Goal: Entertainment & Leisure: Consume media (video, audio)

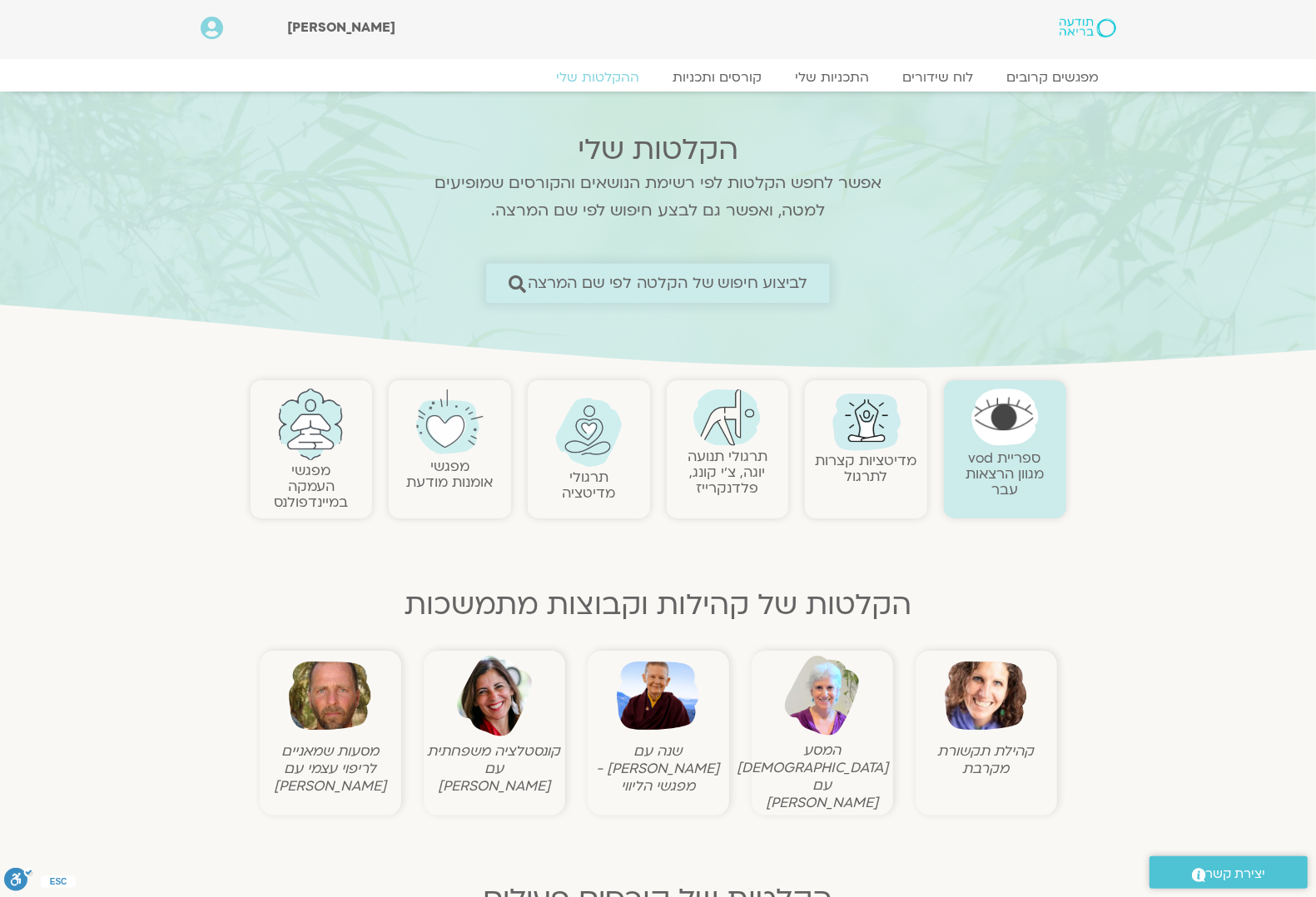
click at [520, 286] on icon at bounding box center [516, 283] width 17 height 17
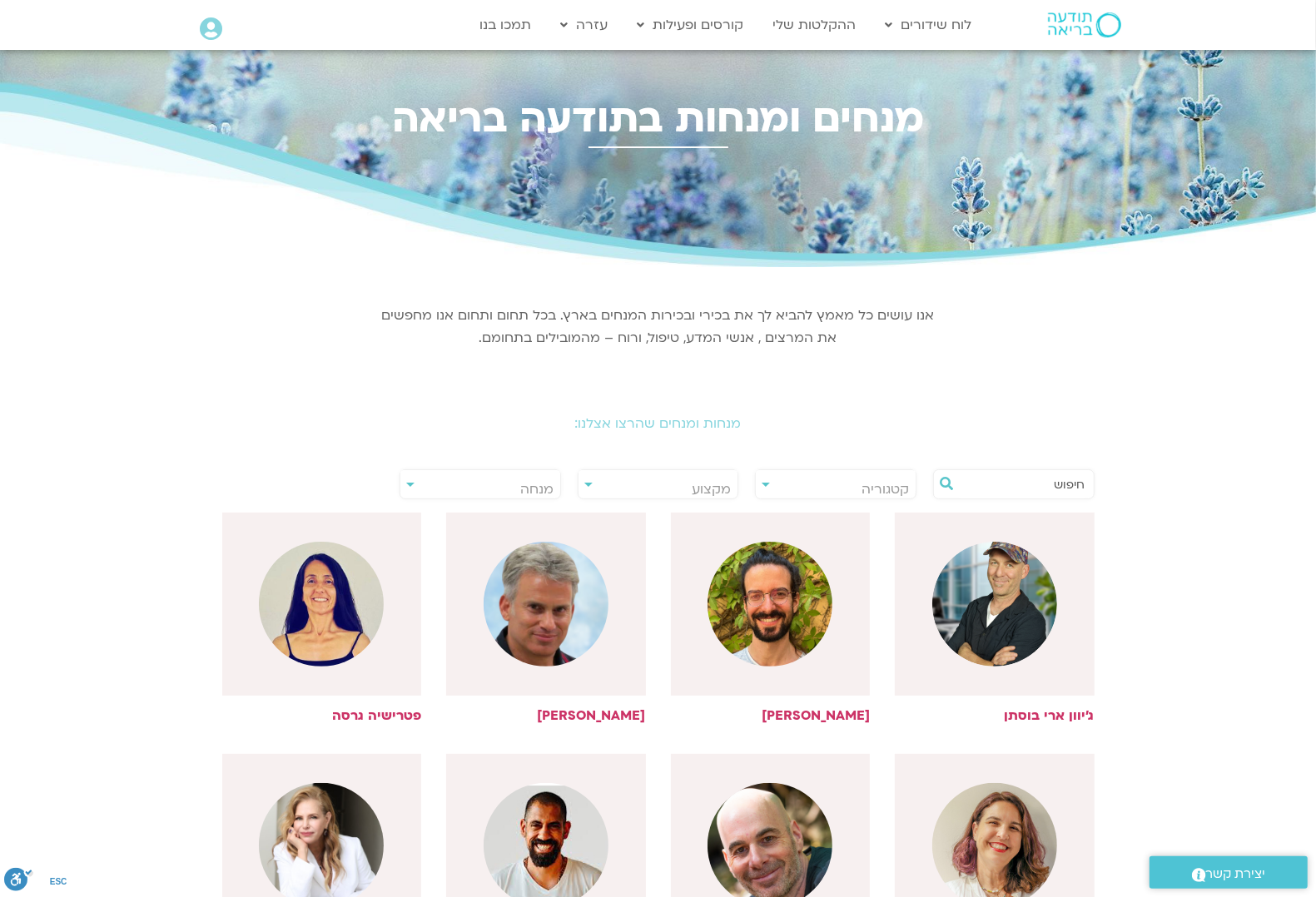
click at [1074, 476] on input "text" at bounding box center [1022, 484] width 126 height 29
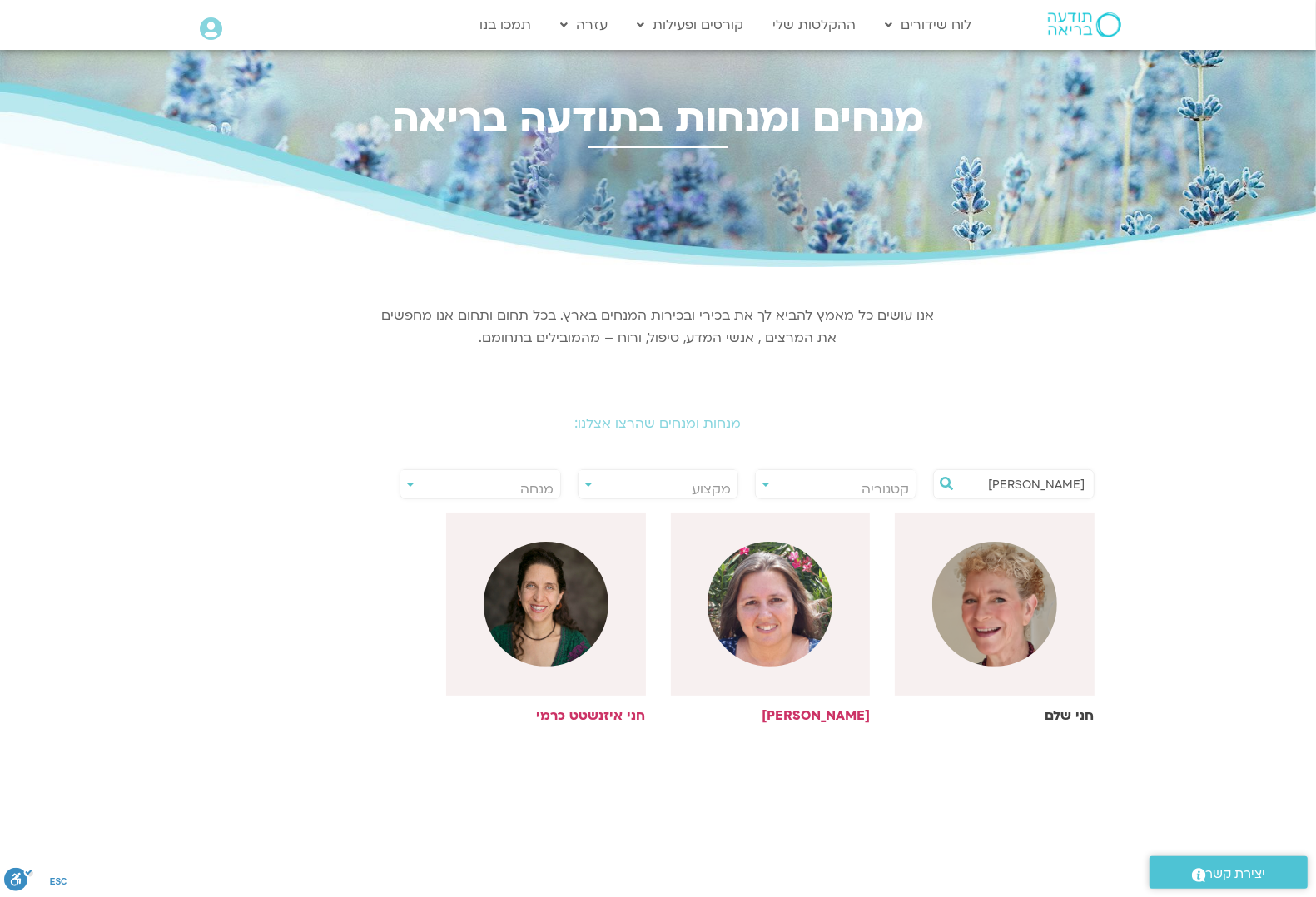
type input "חני"
click at [971, 612] on img at bounding box center [995, 604] width 125 height 125
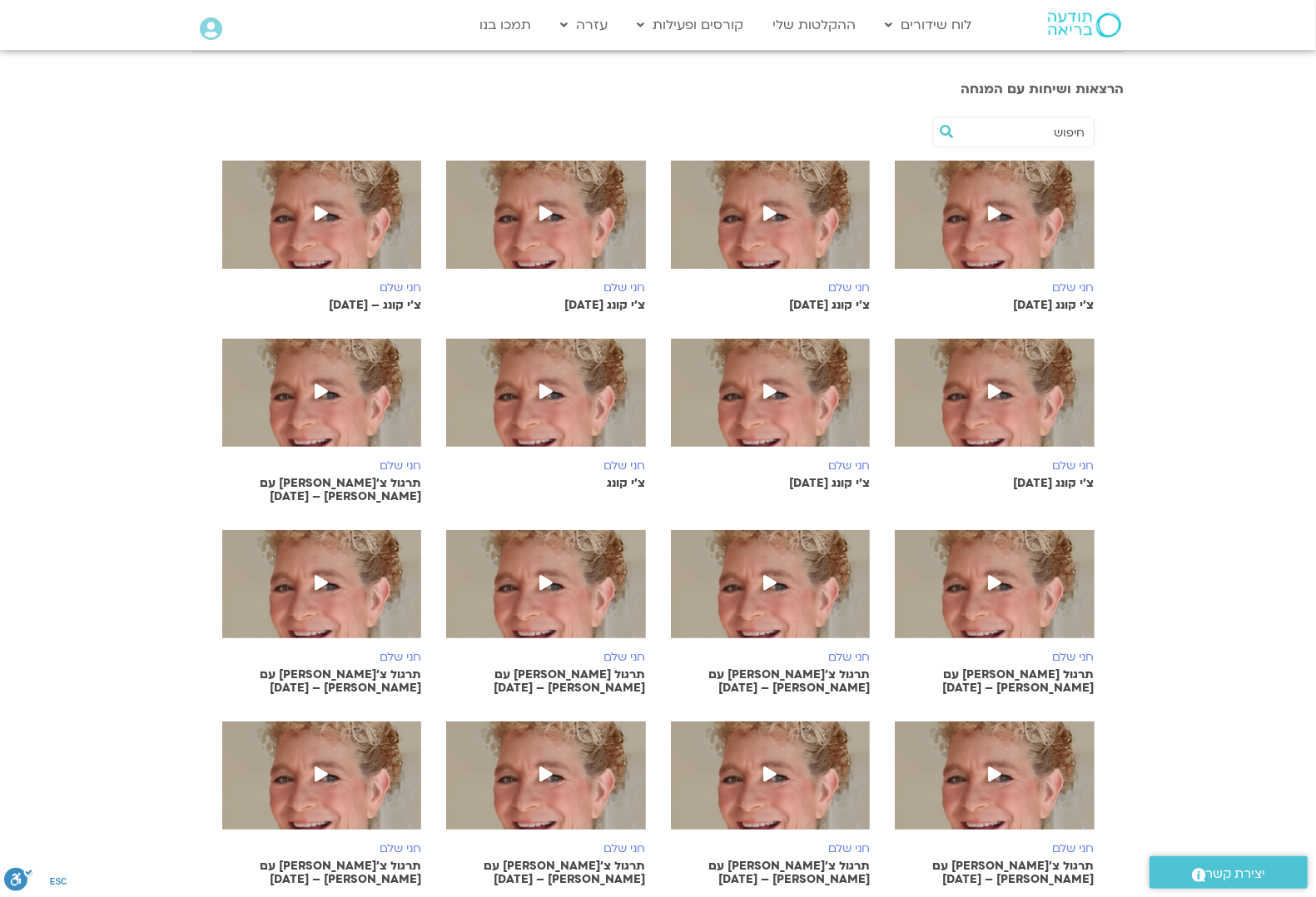
scroll to position [624, 0]
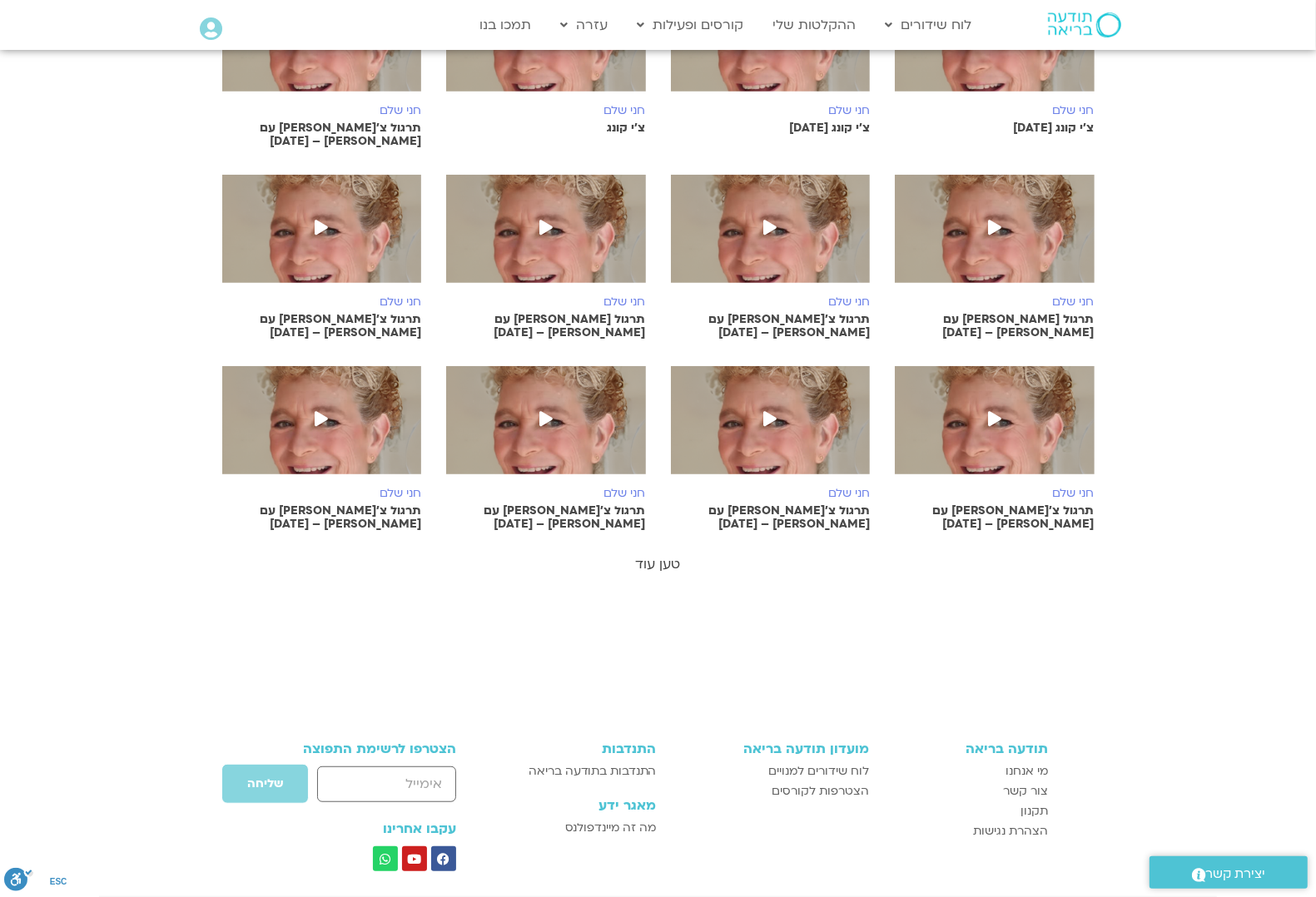
click at [660, 555] on link "טען עוד" at bounding box center [658, 564] width 45 height 18
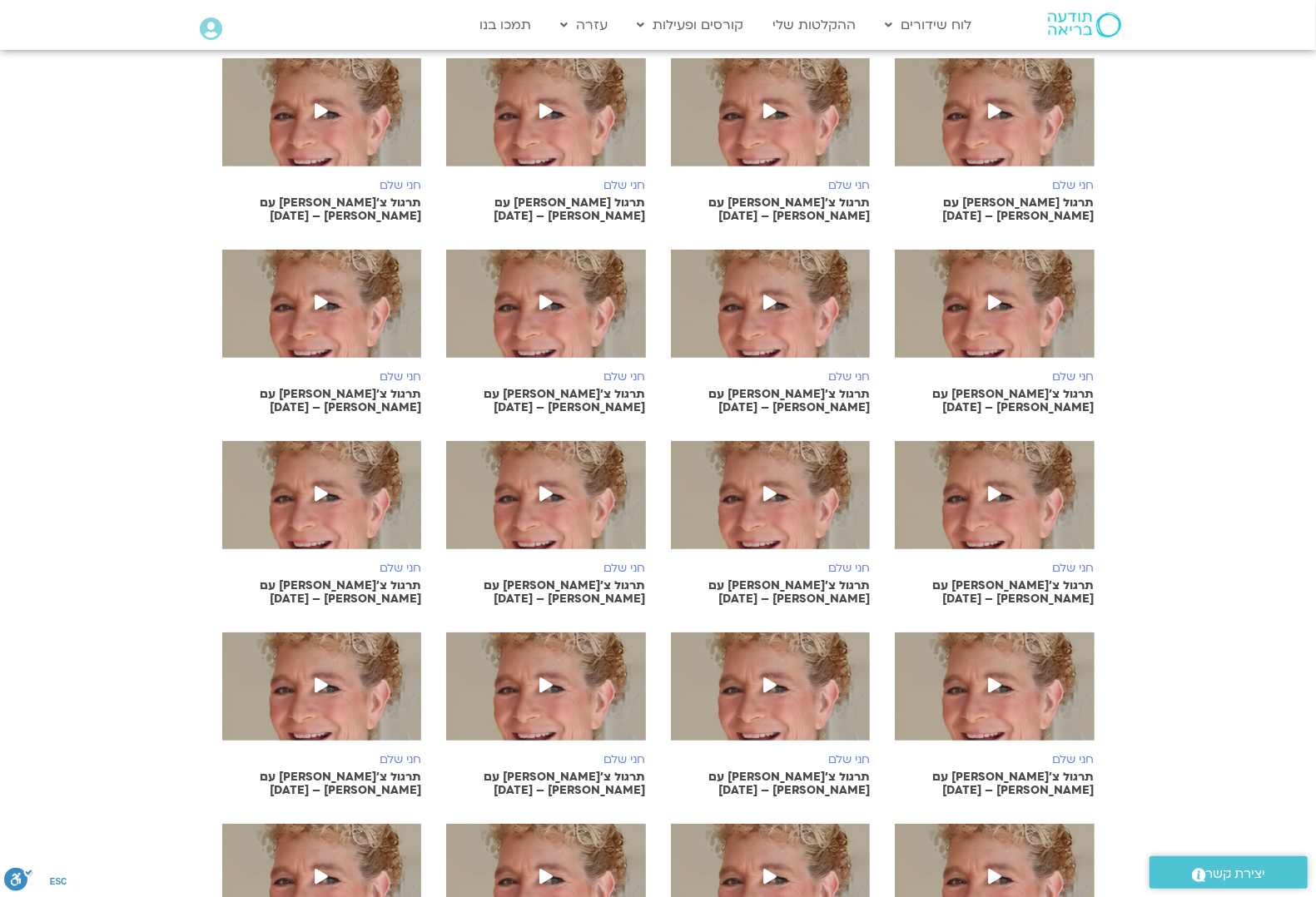
scroll to position [1249, 0]
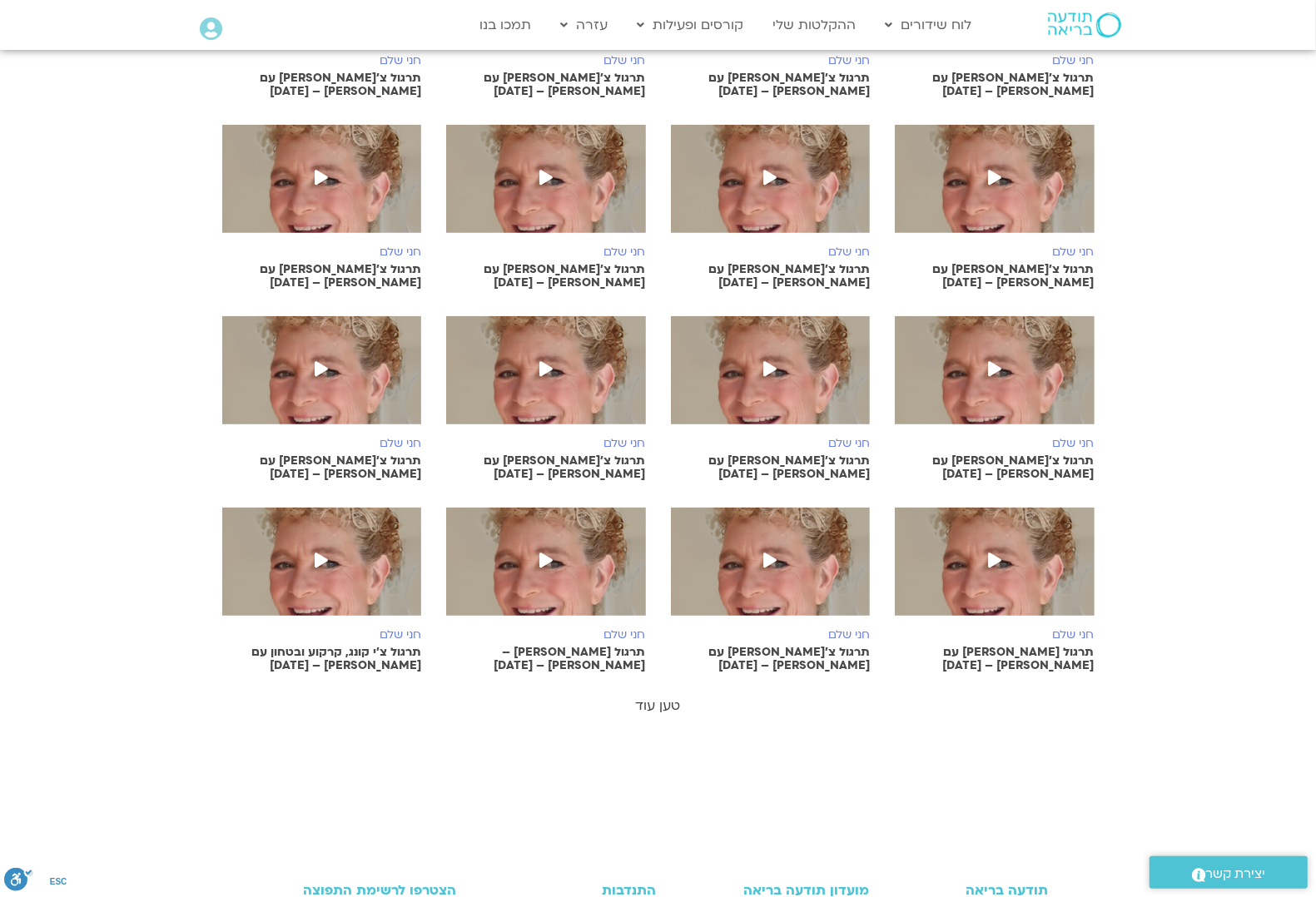
click at [667, 697] on link "טען עוד" at bounding box center [658, 706] width 45 height 18
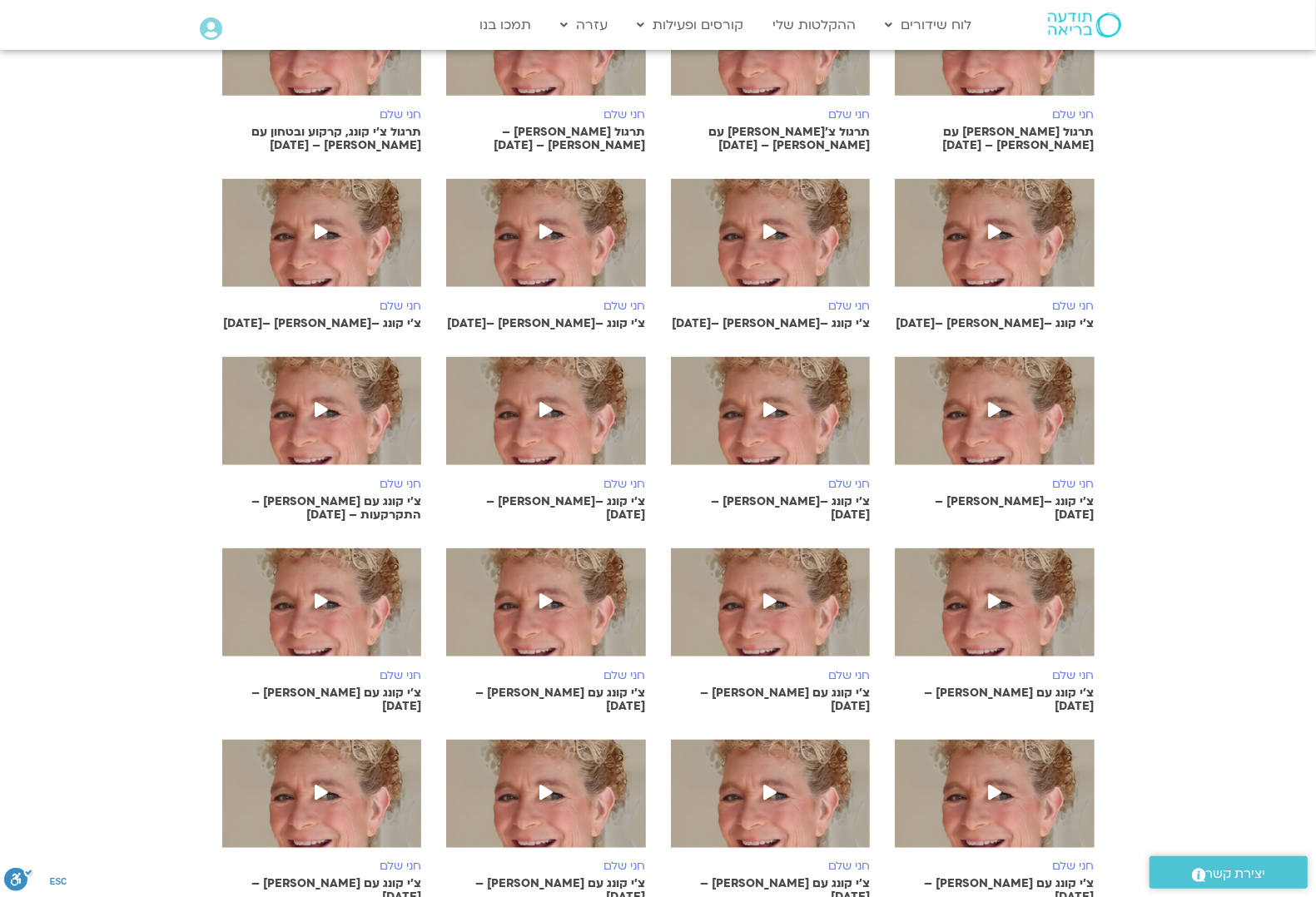
scroll to position [1873, 0]
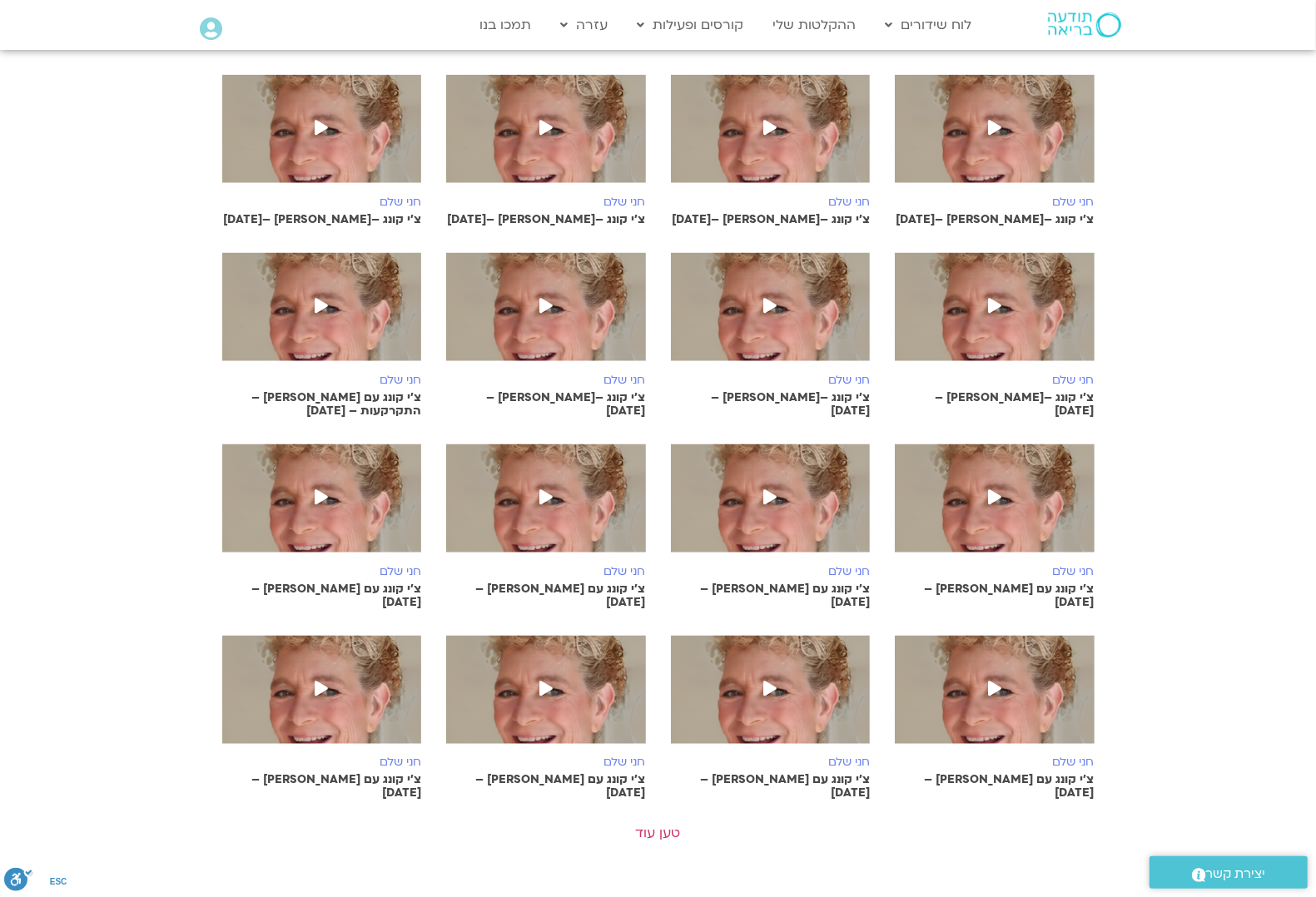
click at [549, 489] on icon at bounding box center [545, 496] width 13 height 15
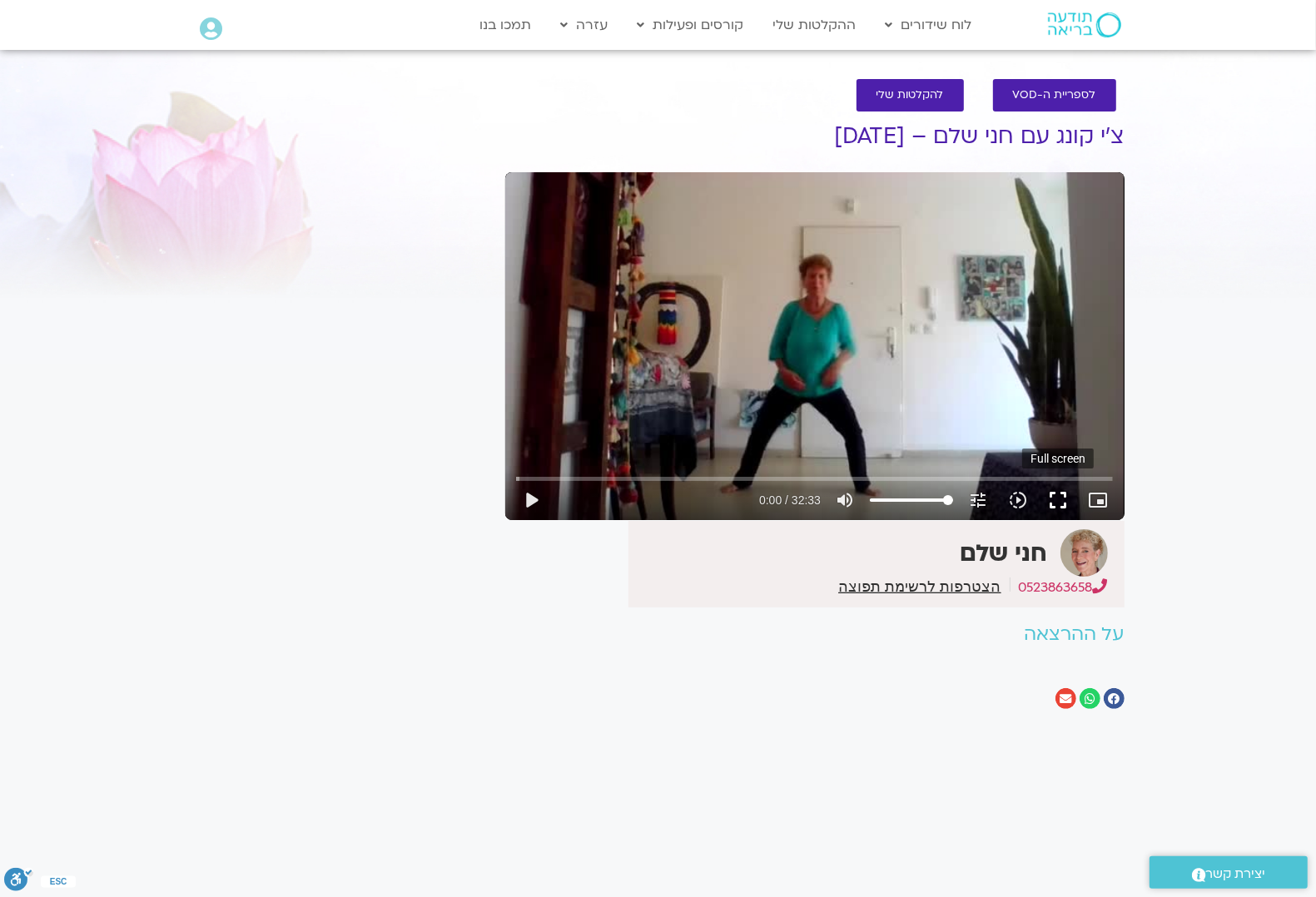
click at [1049, 504] on button "fullscreen" at bounding box center [1058, 500] width 40 height 40
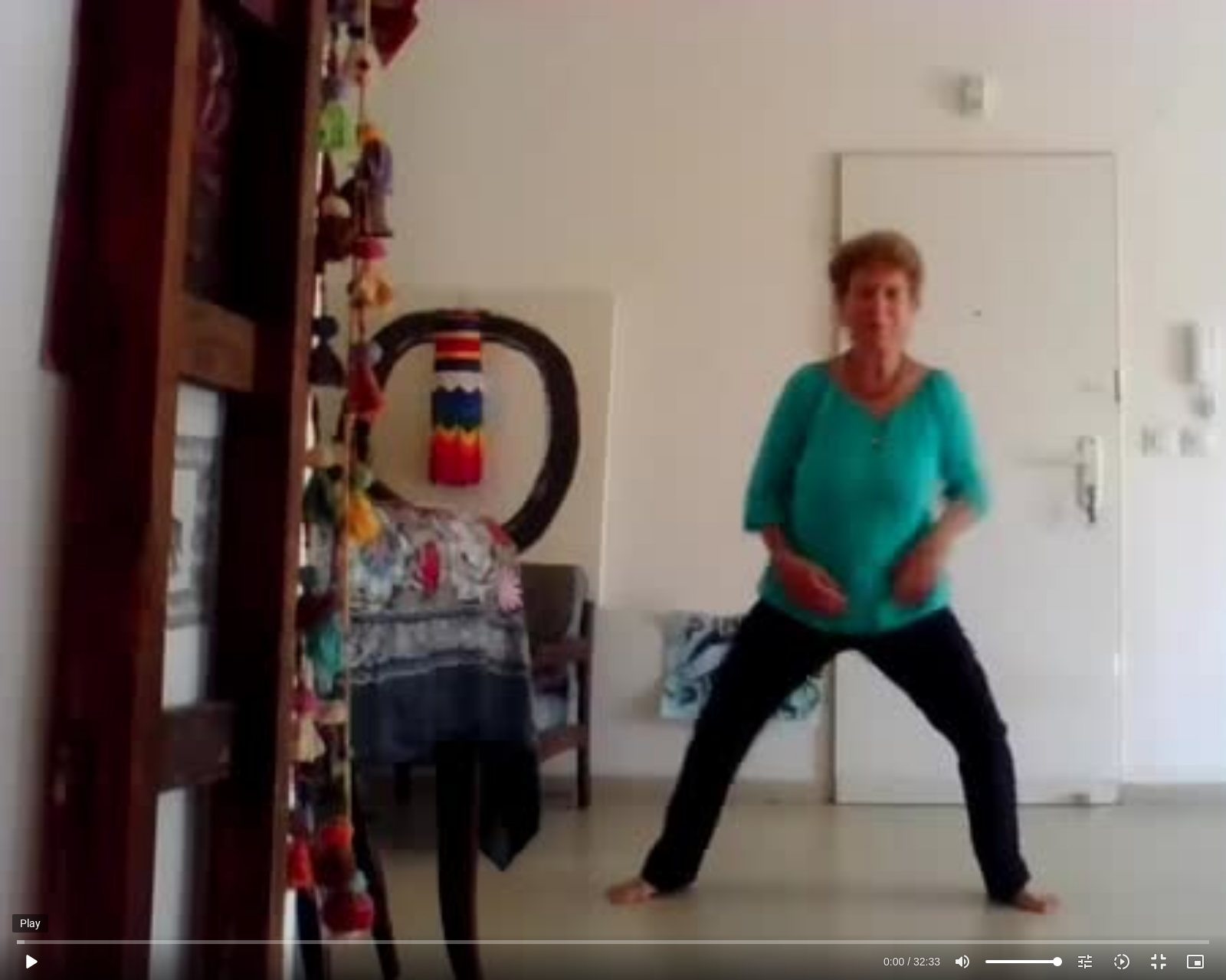
click at [29, 825] on button "play_arrow" at bounding box center [30, 962] width 37 height 37
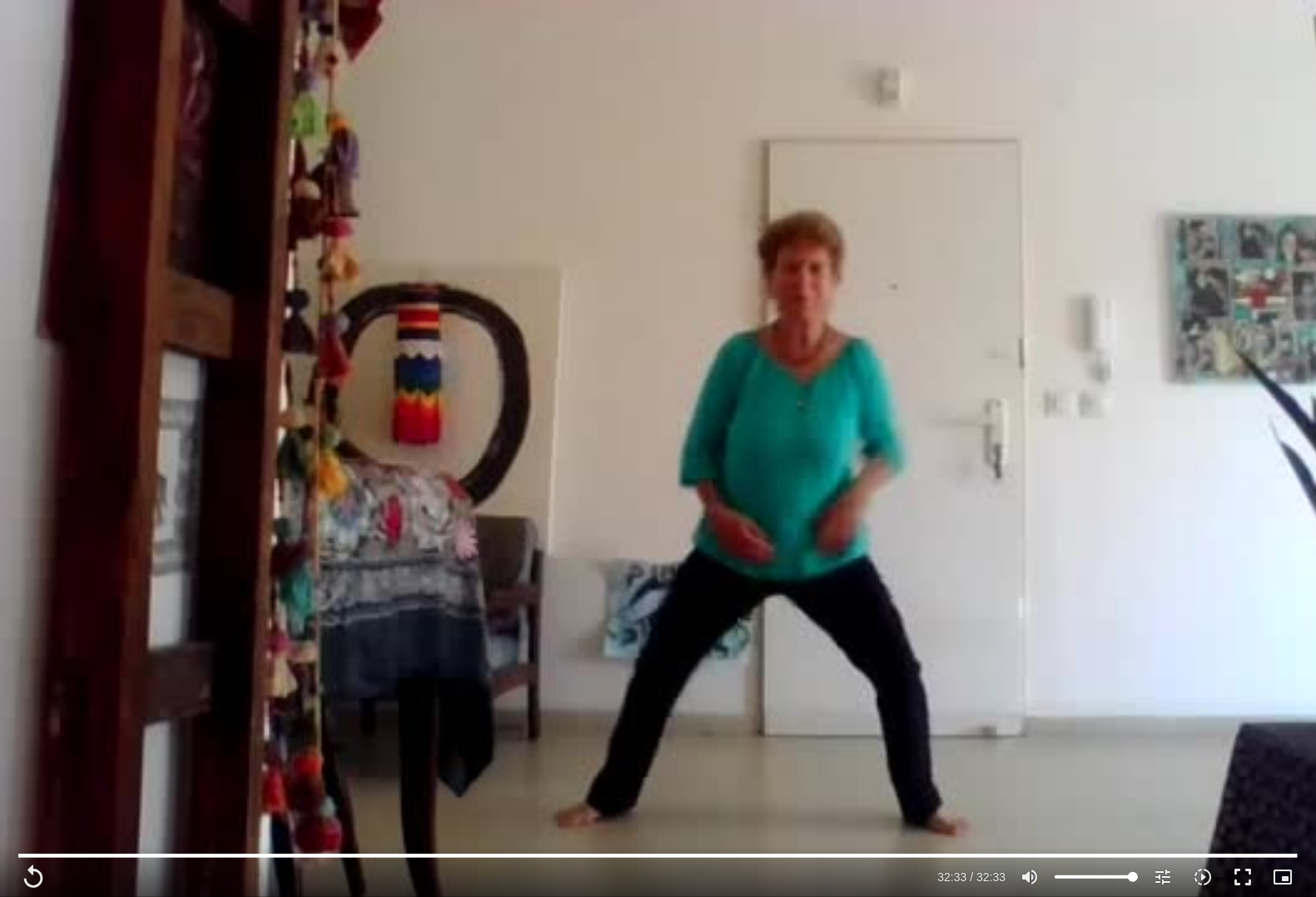
type input "1953.44"
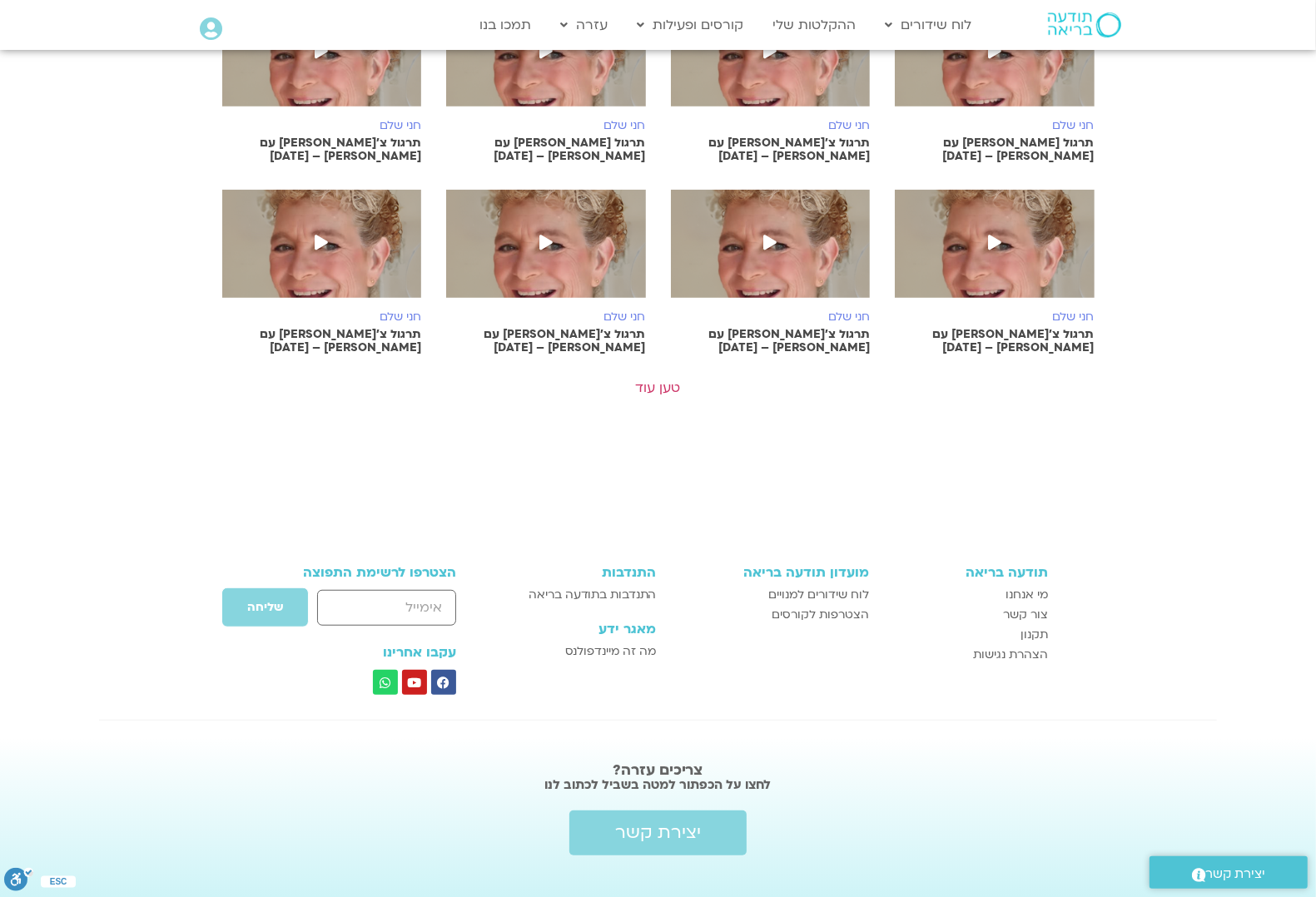
scroll to position [812, 0]
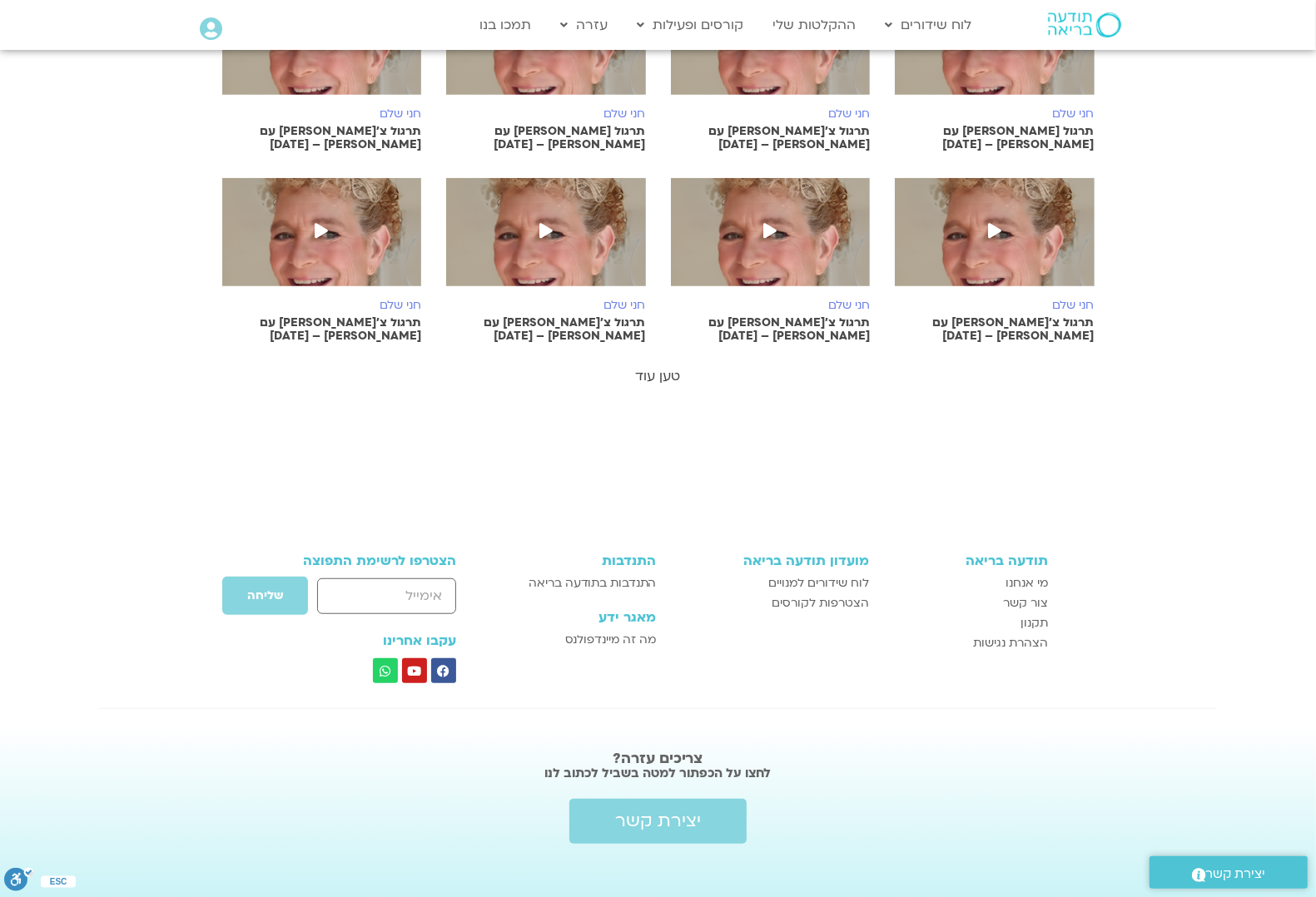
click at [663, 367] on link "טען עוד" at bounding box center [658, 376] width 45 height 18
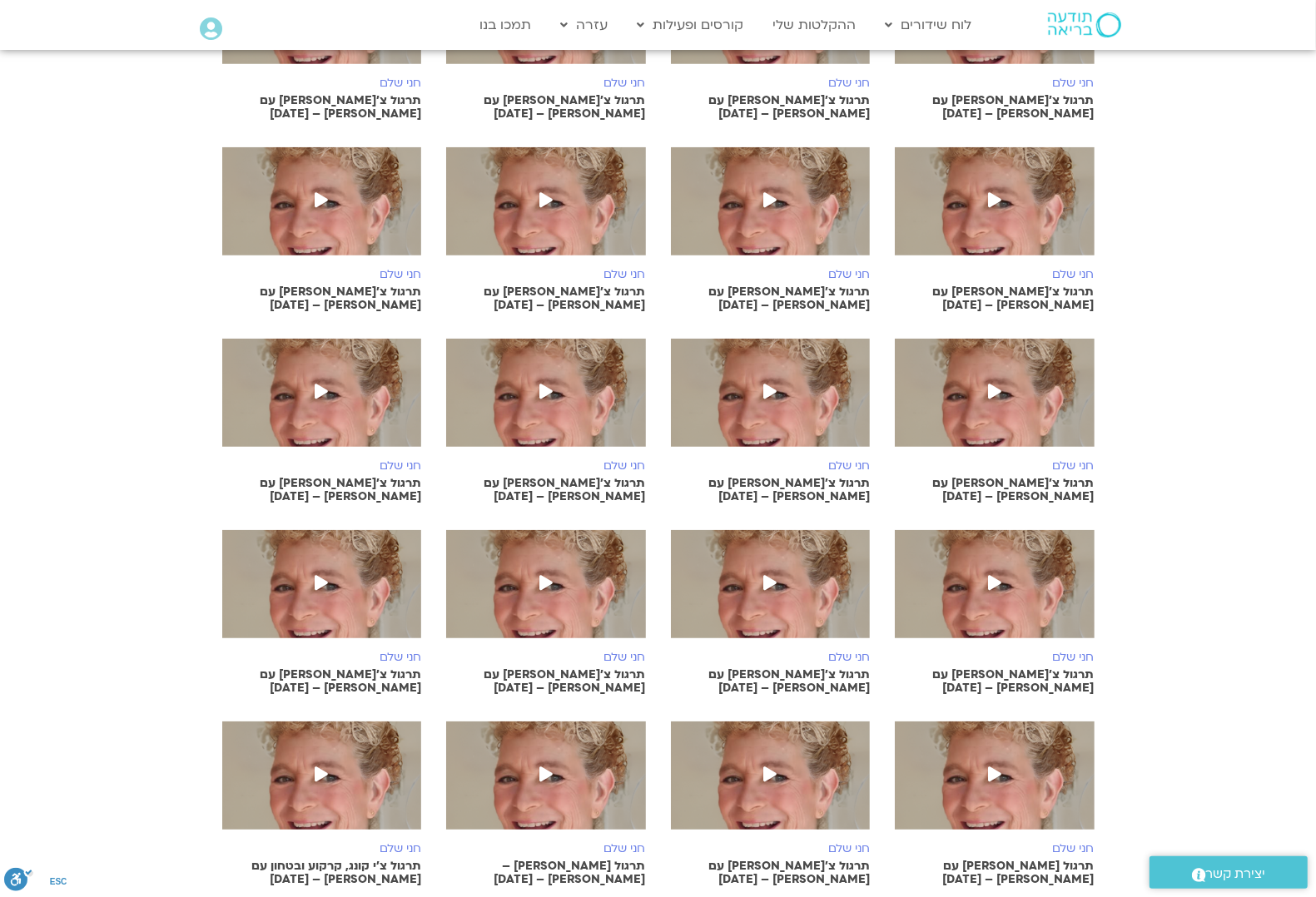
scroll to position [1333, 0]
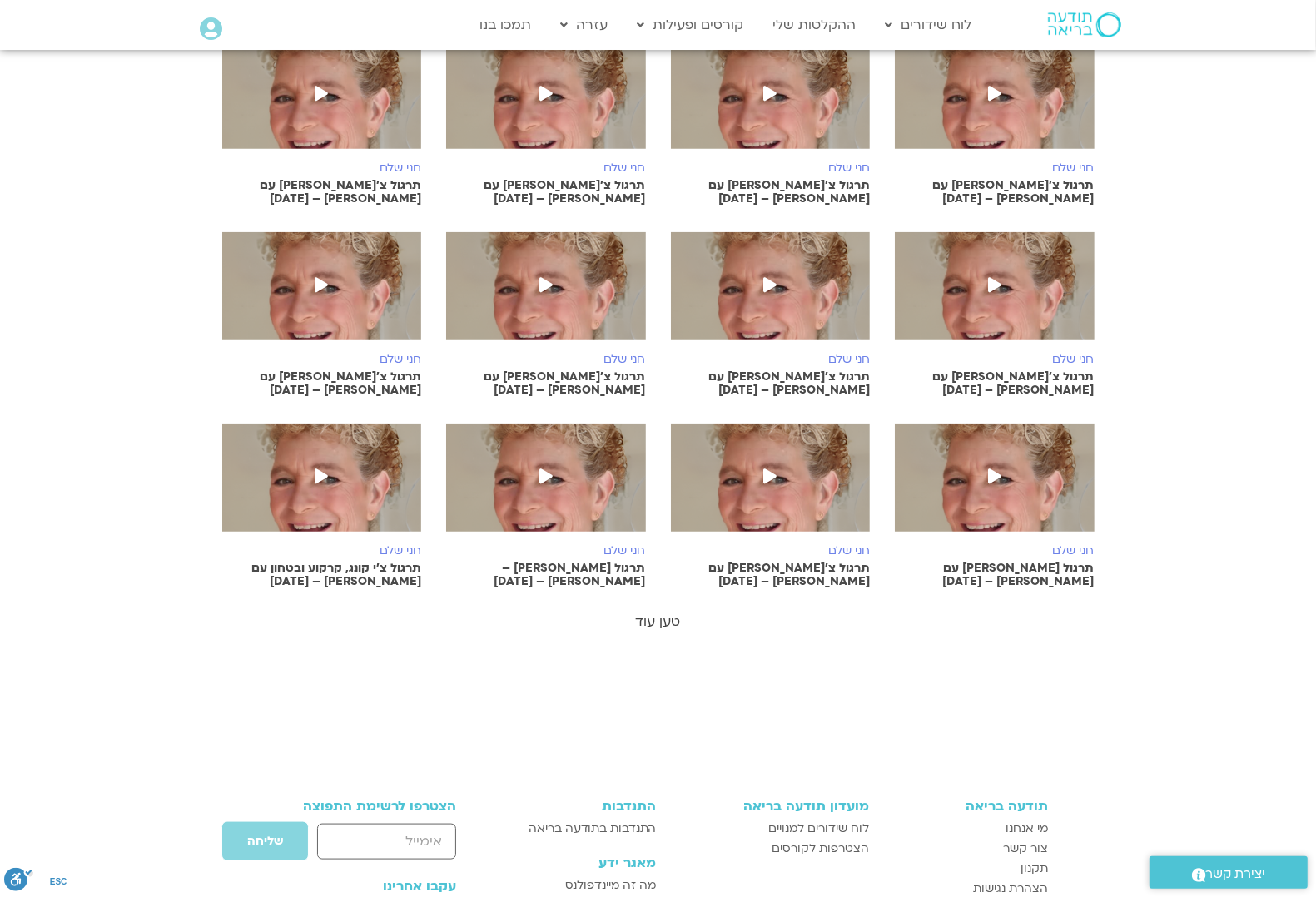
click at [673, 612] on link "טען עוד" at bounding box center [658, 621] width 45 height 18
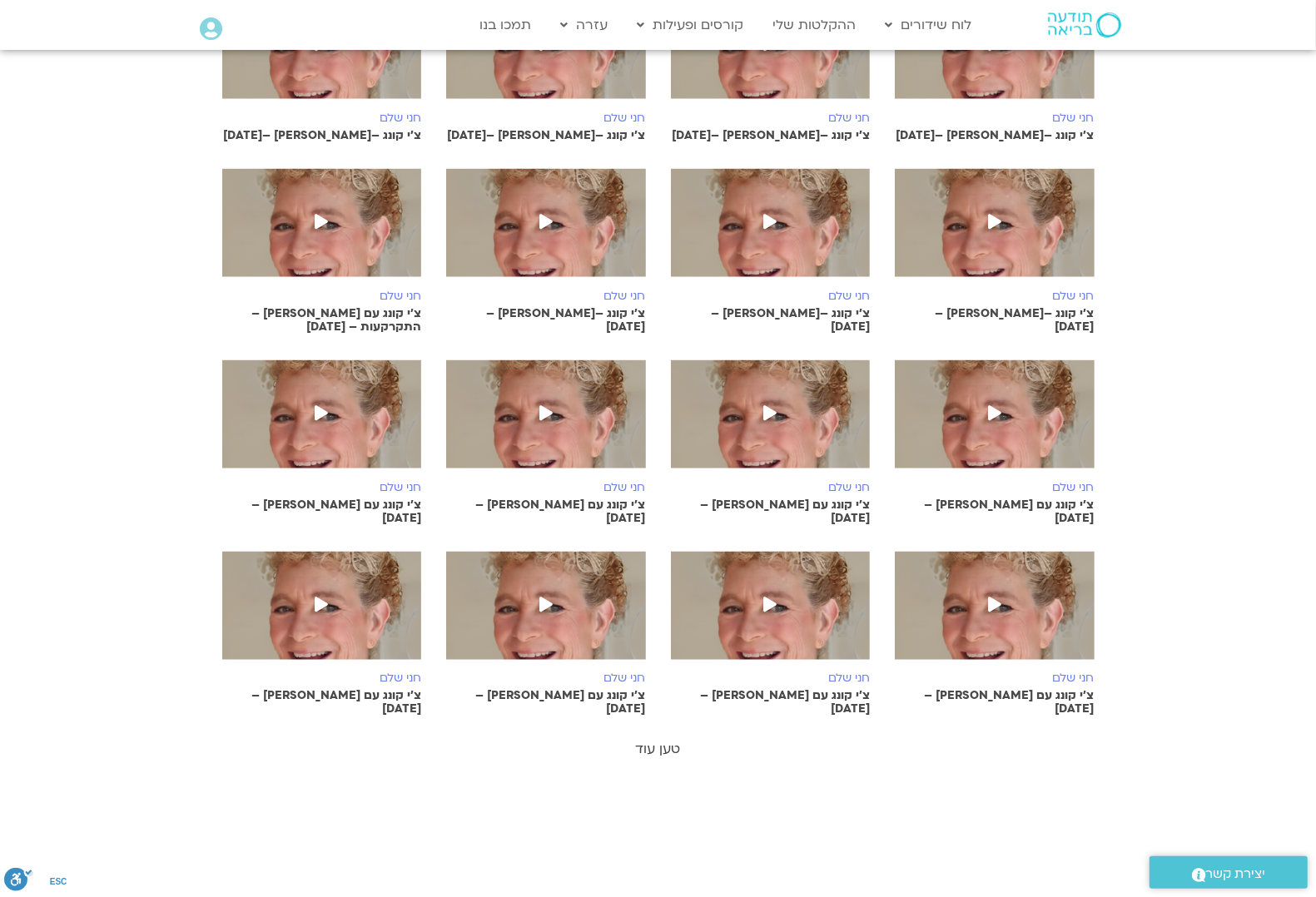
scroll to position [1853, 0]
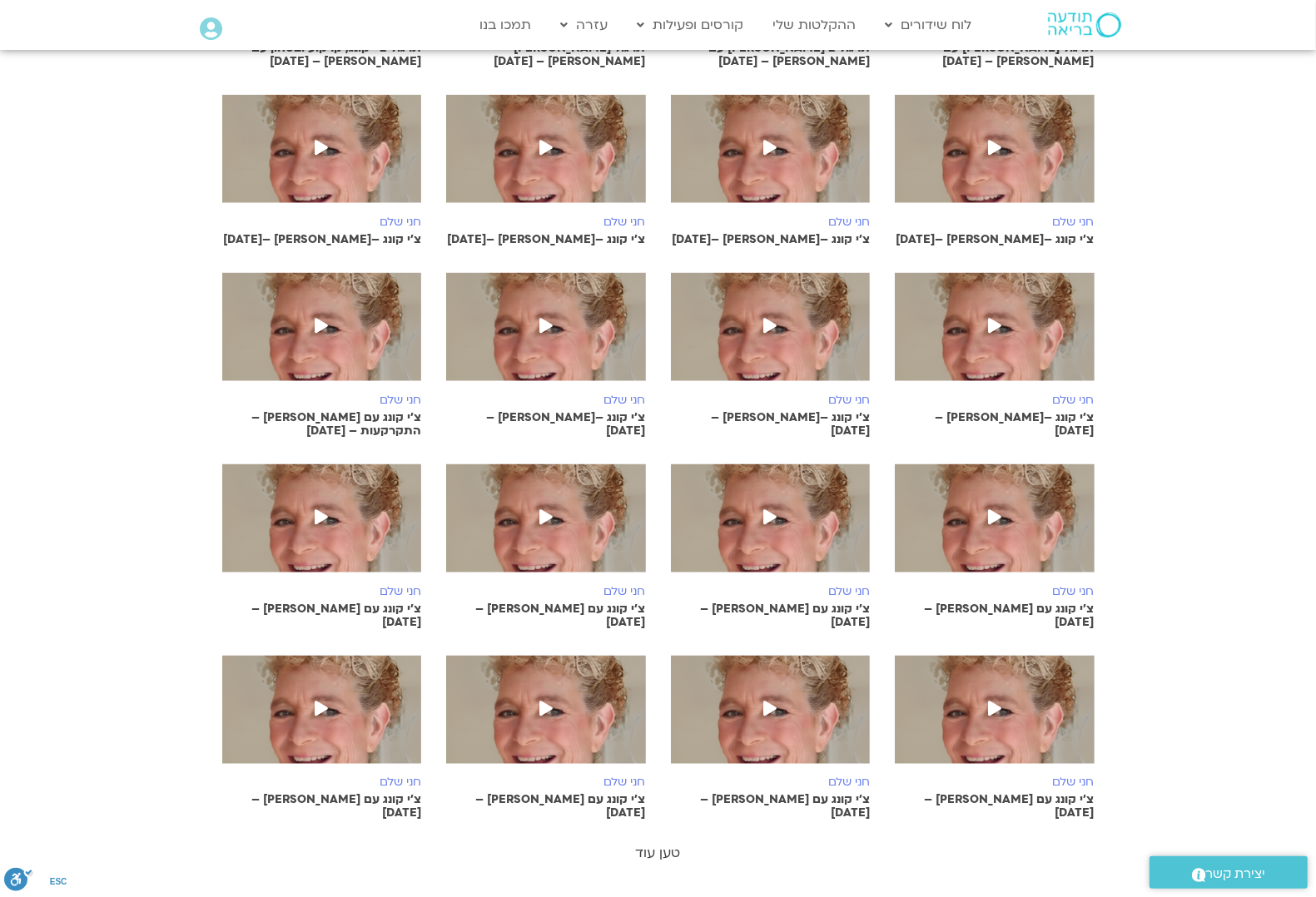
click at [667, 845] on link "טען עוד" at bounding box center [658, 854] width 45 height 18
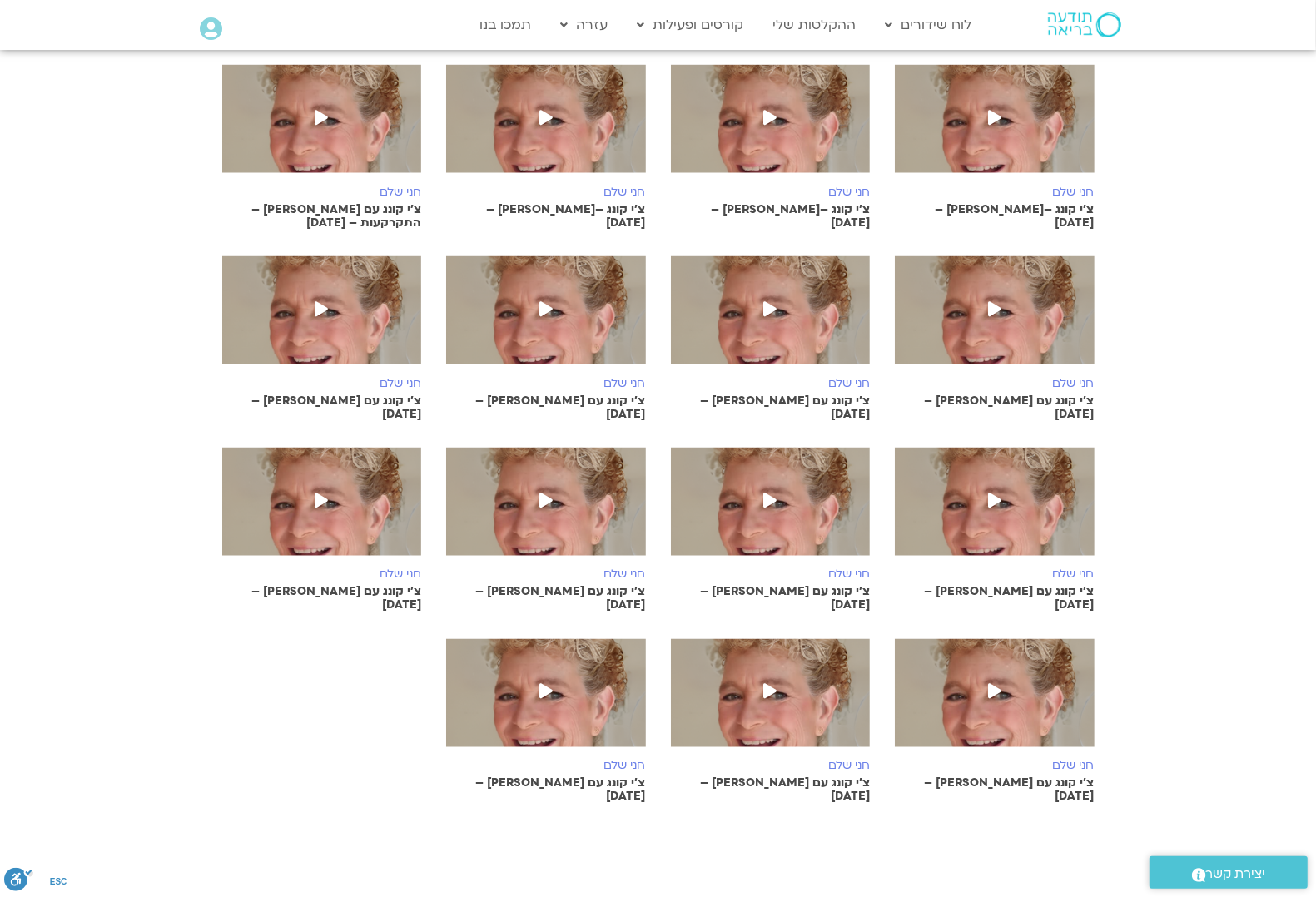
scroll to position [1957, 0]
